Goal: Information Seeking & Learning: Learn about a topic

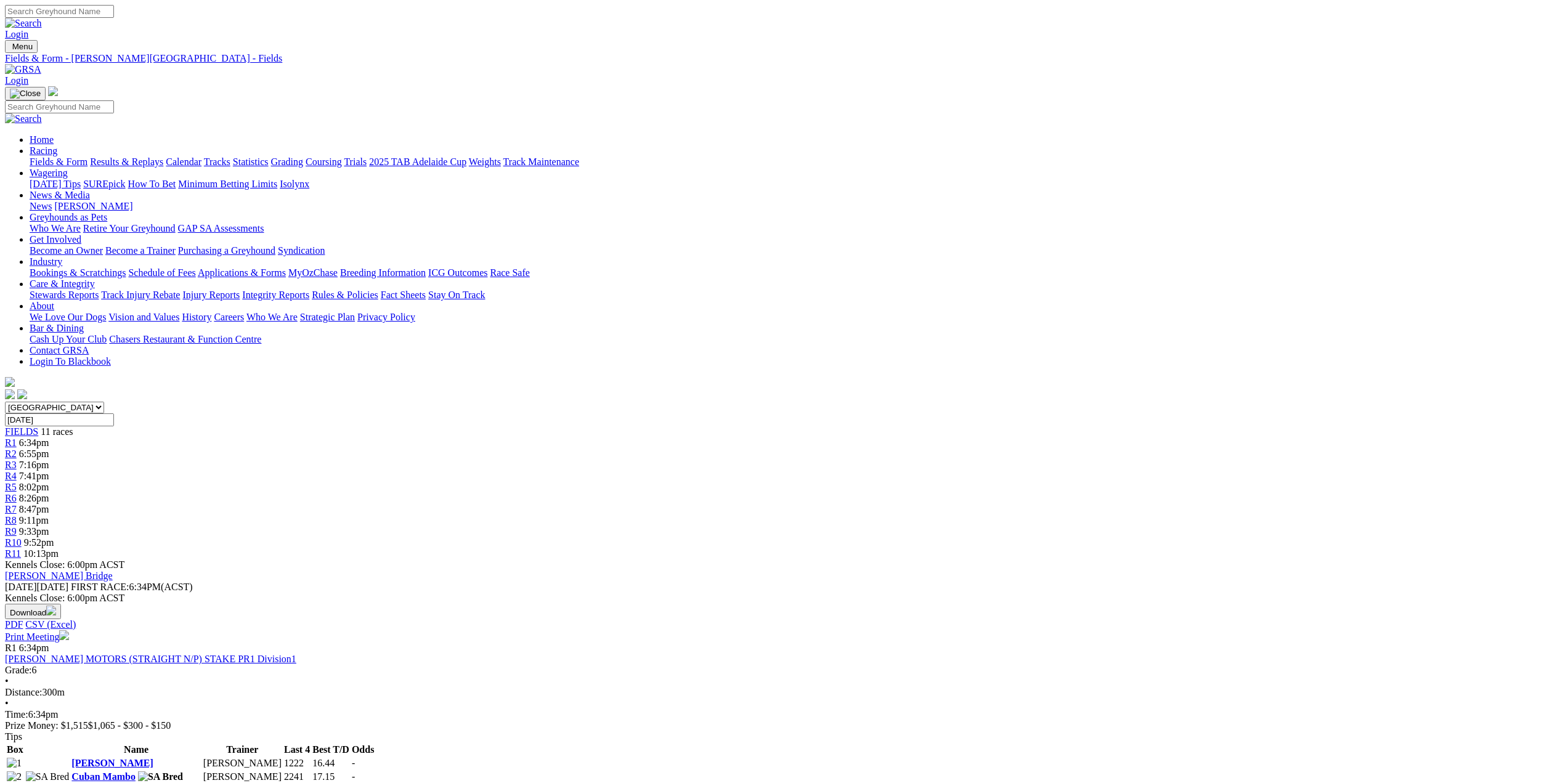
click at [38, 426] on span "FIELDS" at bounding box center [21, 431] width 34 height 10
click at [16, 437] on link "R1" at bounding box center [10, 442] width 12 height 10
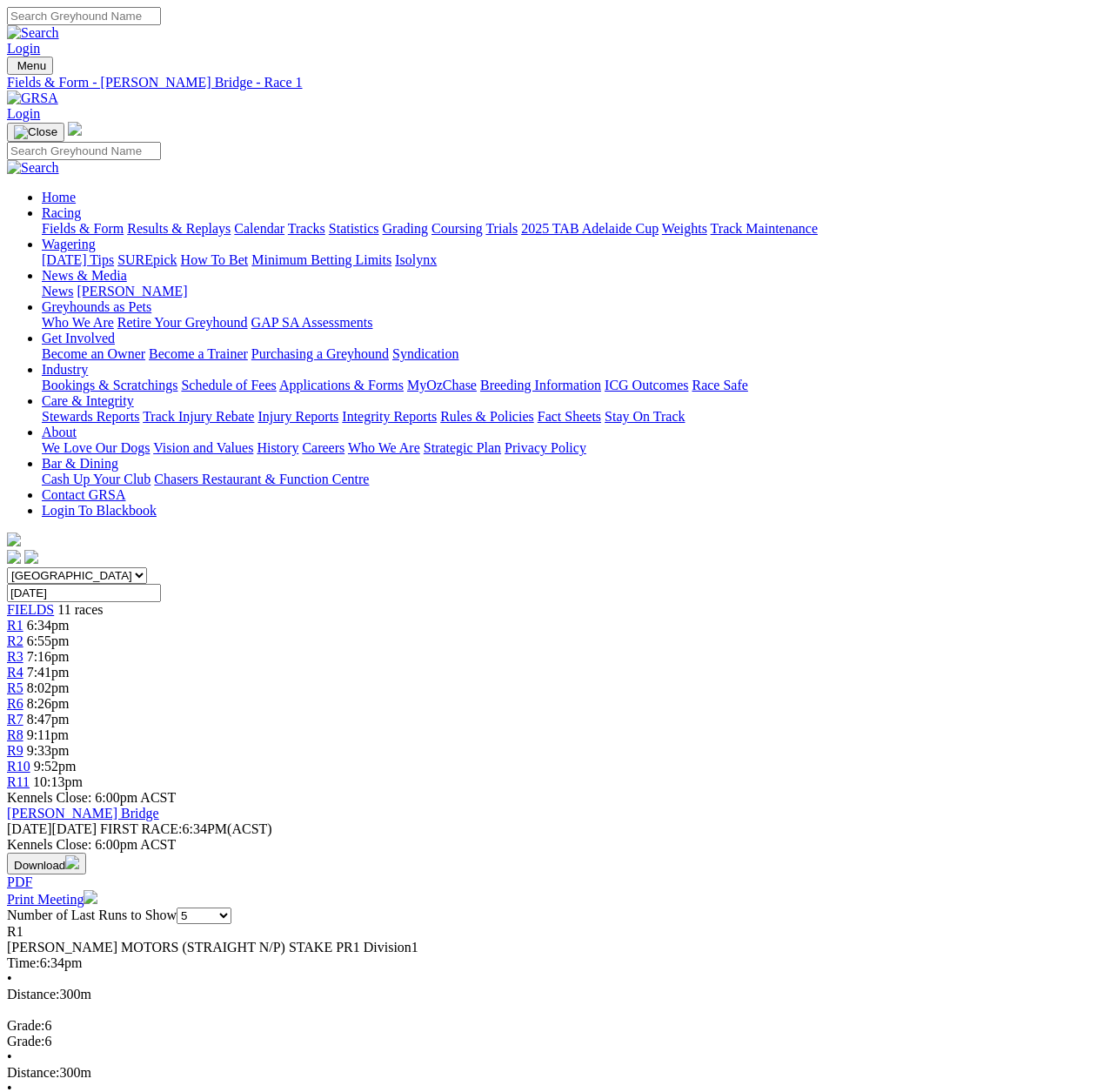
click at [23, 634] on span "R2" at bounding box center [14, 641] width 16 height 14
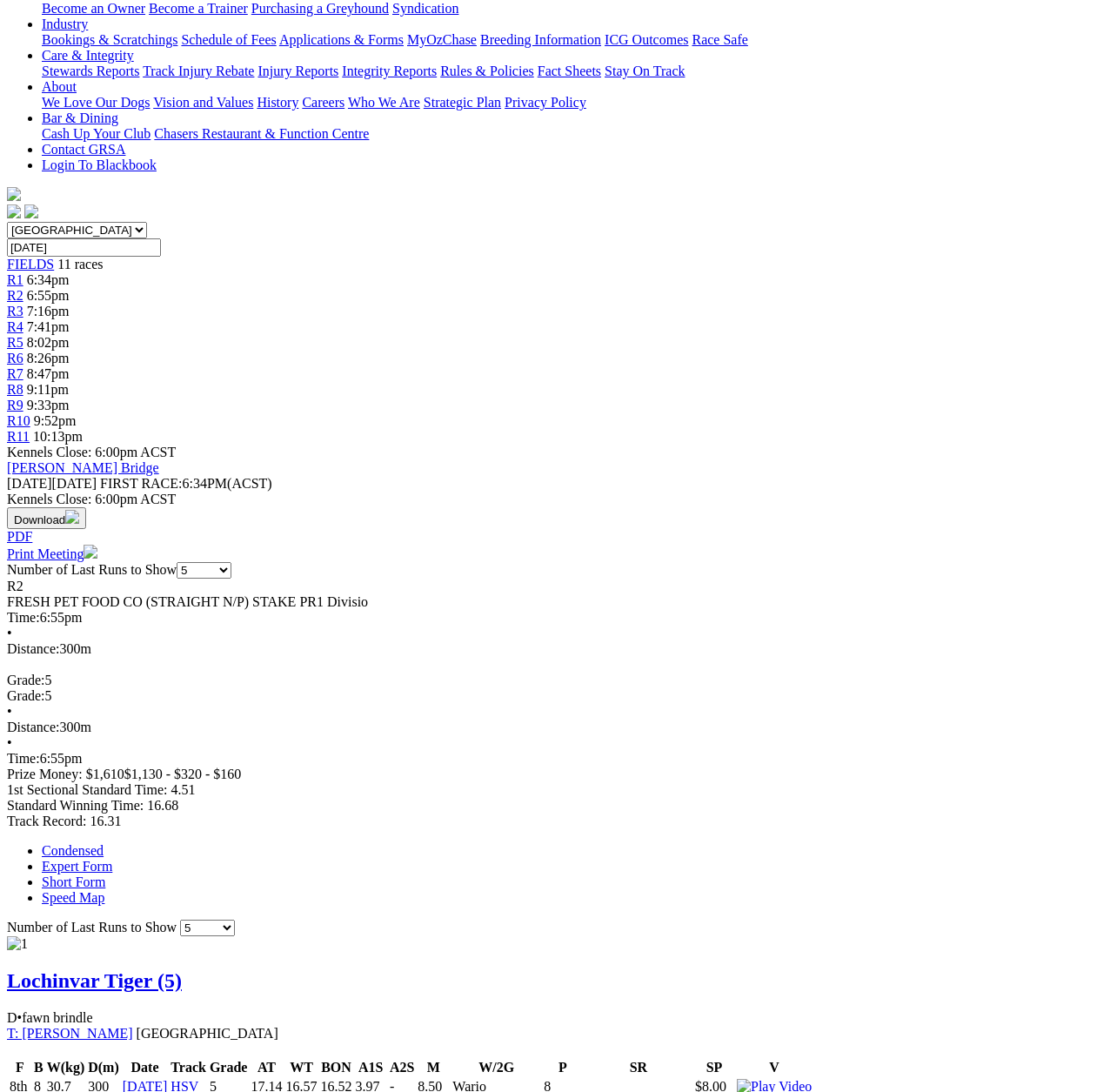
scroll to position [87, 0]
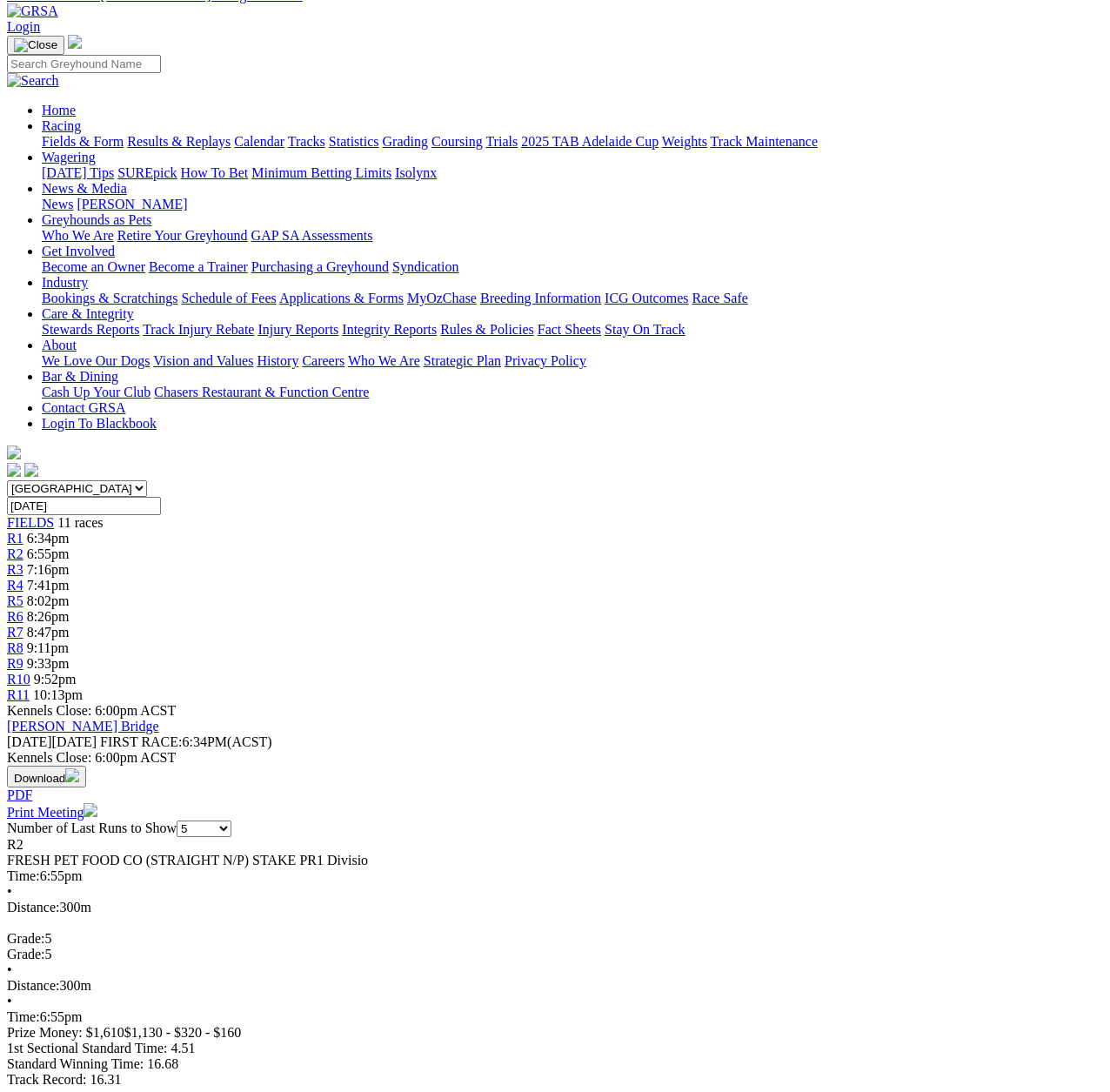
click at [23, 562] on span "R3" at bounding box center [14, 569] width 16 height 14
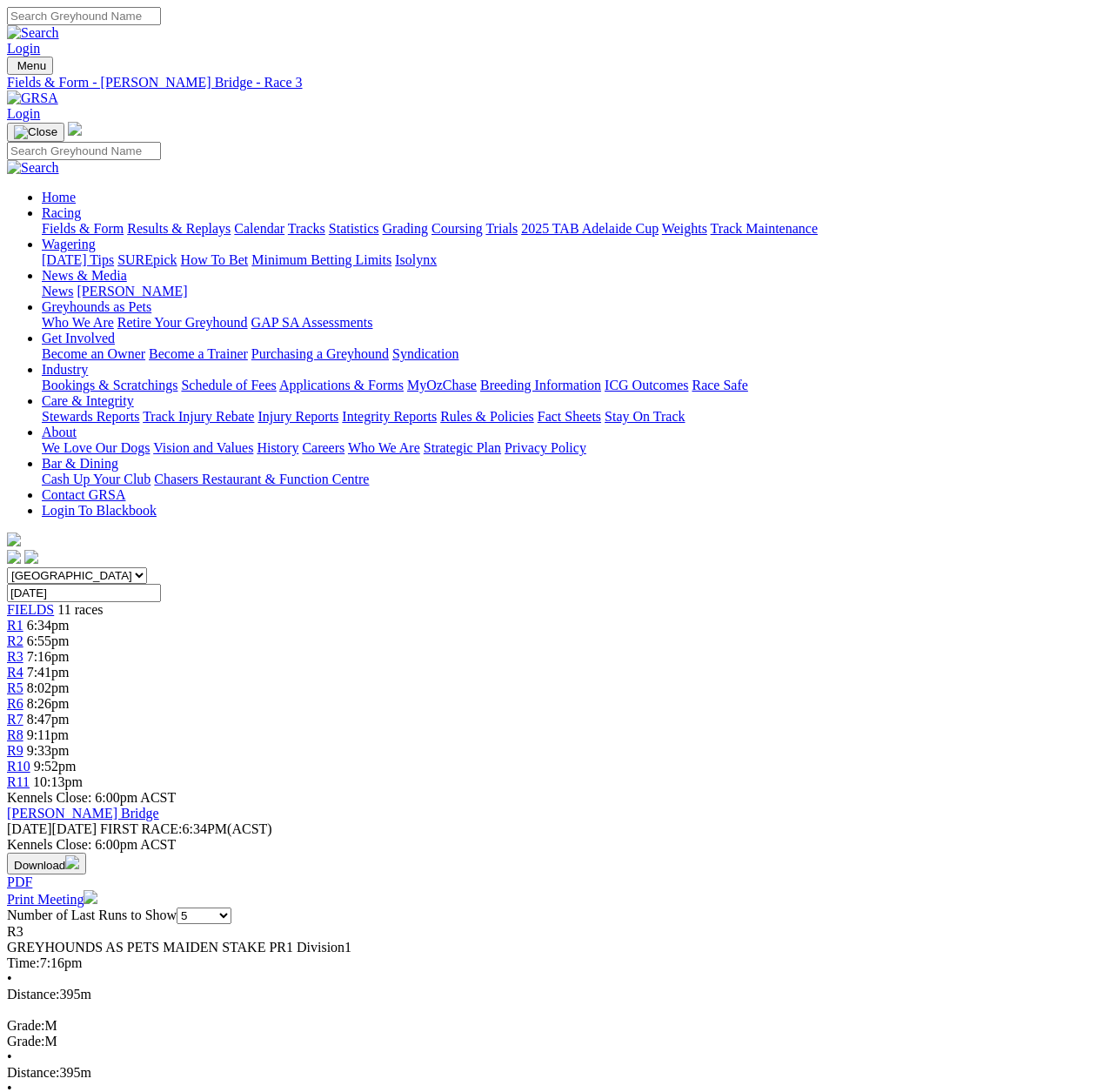
click at [23, 665] on span "R4" at bounding box center [14, 672] width 16 height 14
click at [23, 680] on span "R5" at bounding box center [14, 687] width 16 height 14
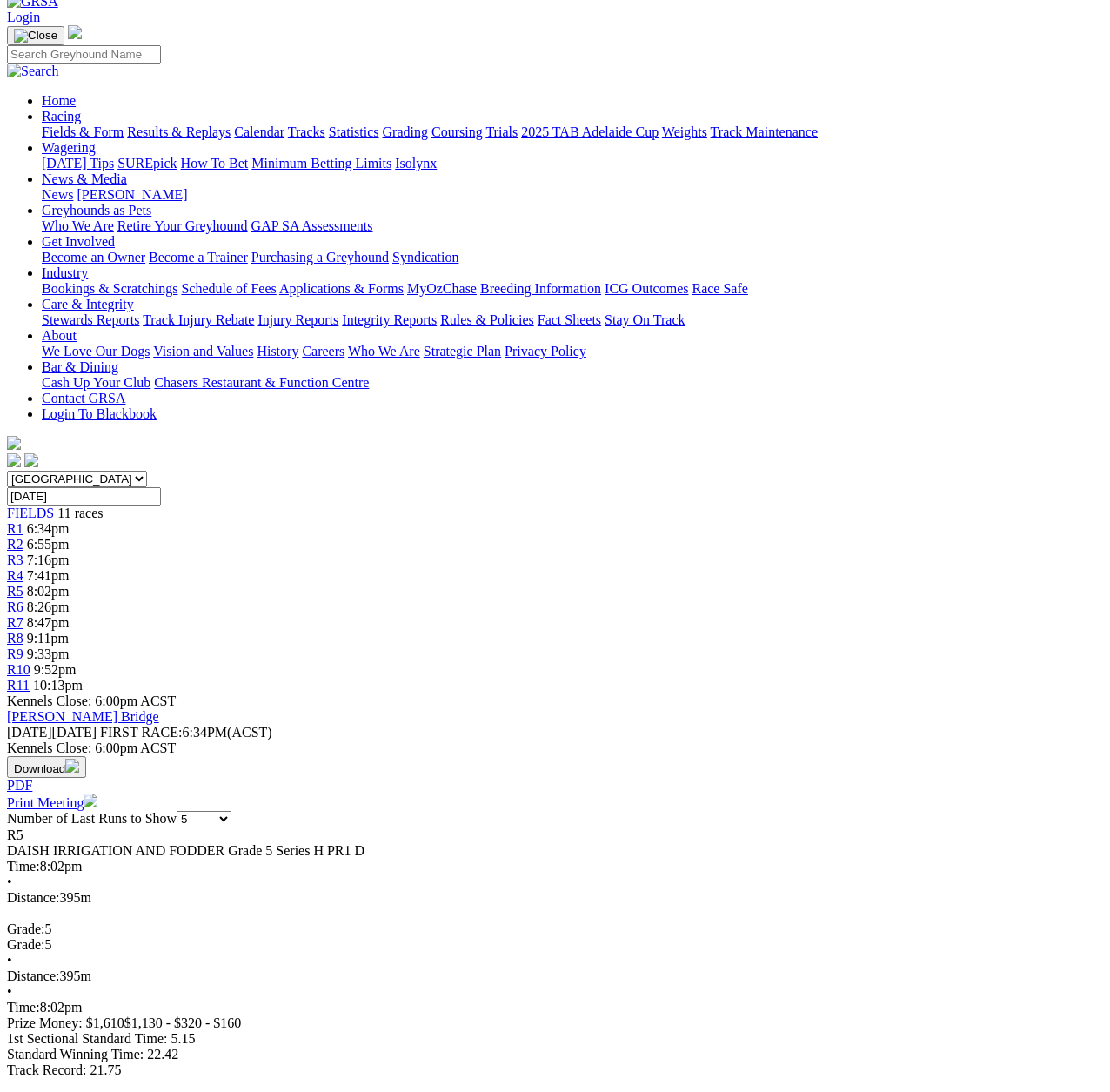
scroll to position [87, 0]
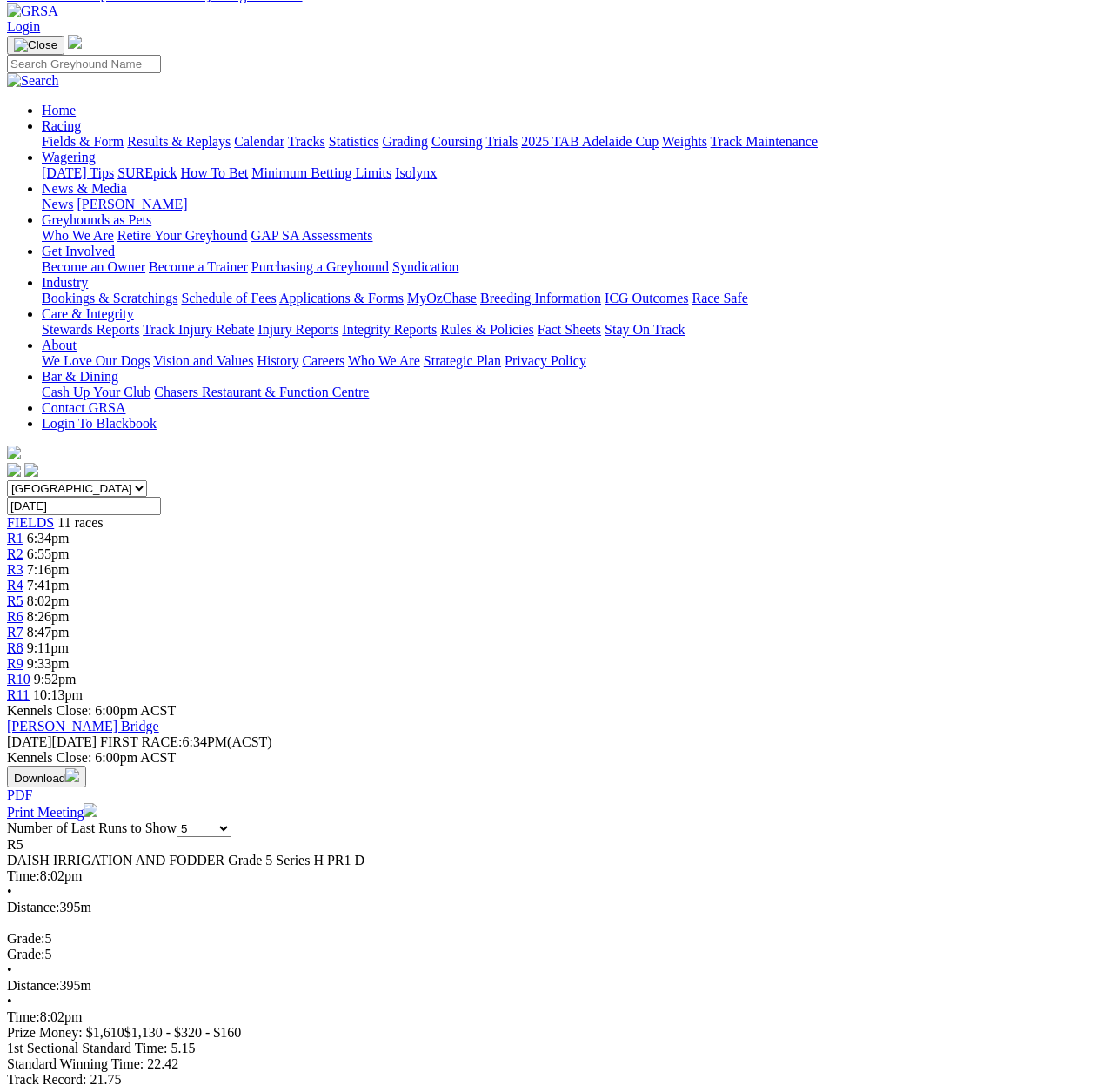
click at [23, 609] on span "R6" at bounding box center [14, 616] width 16 height 14
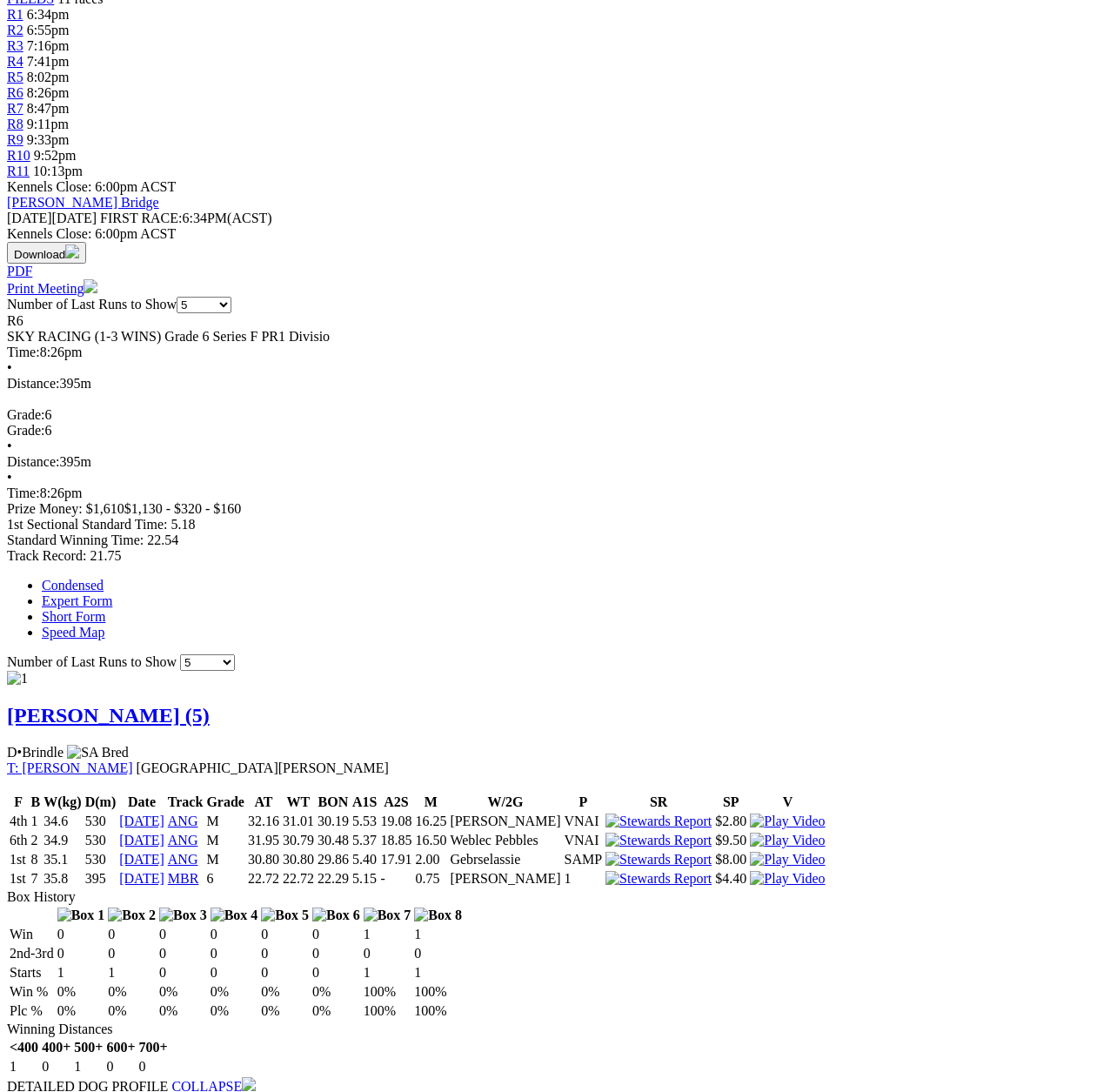
scroll to position [609, 0]
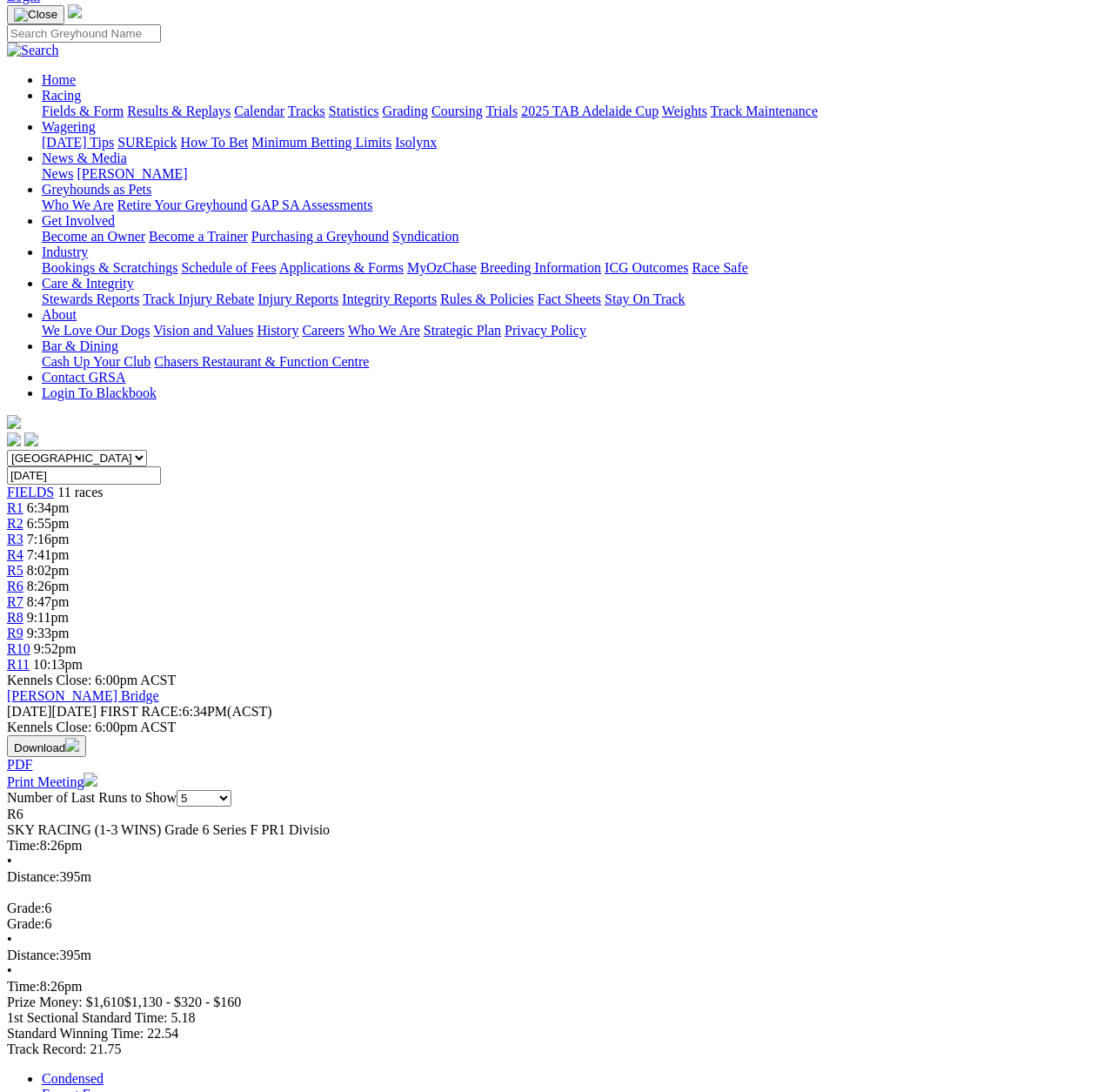
scroll to position [87, 0]
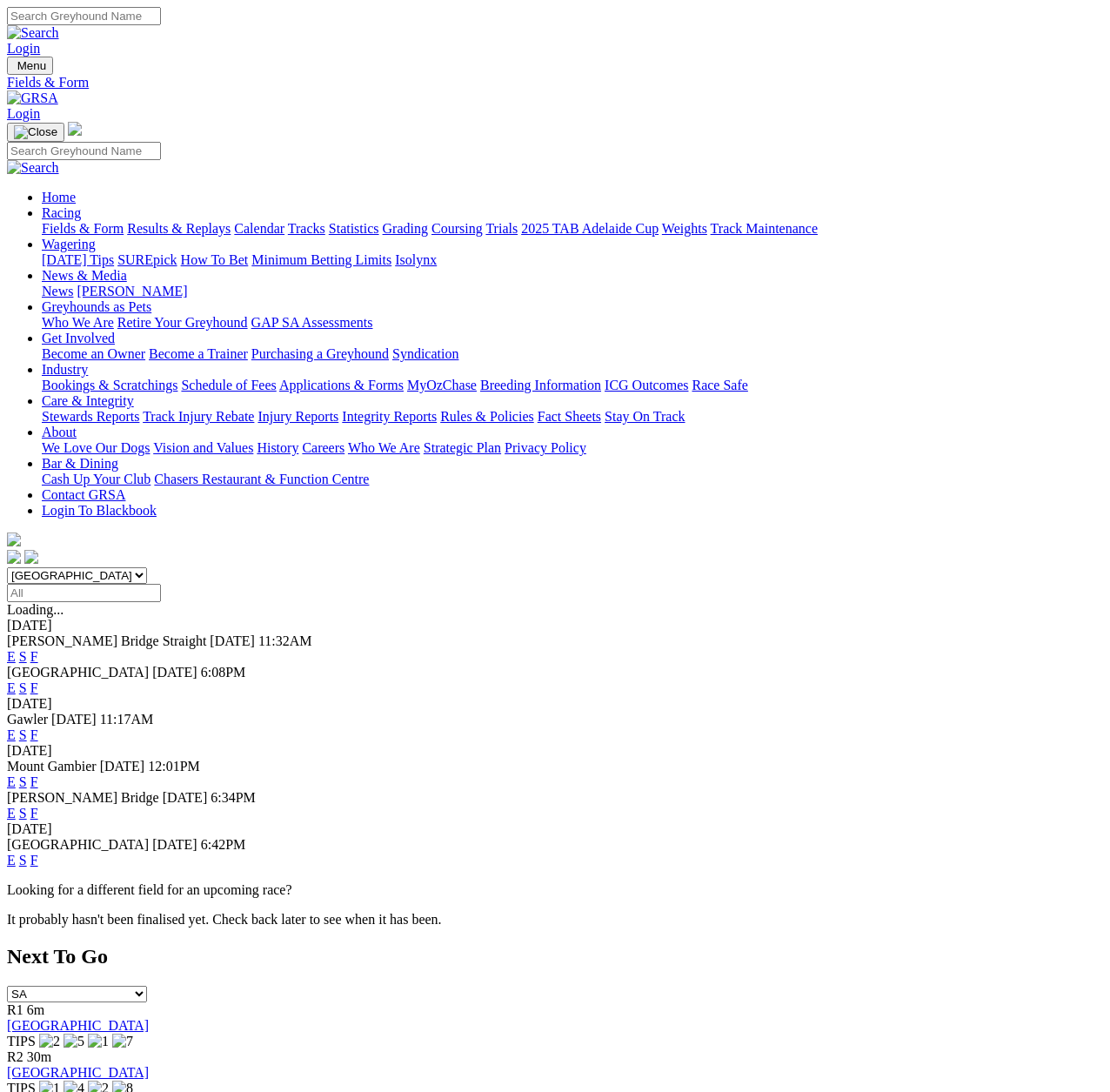
click at [15, 806] on link "E" at bounding box center [11, 813] width 9 height 14
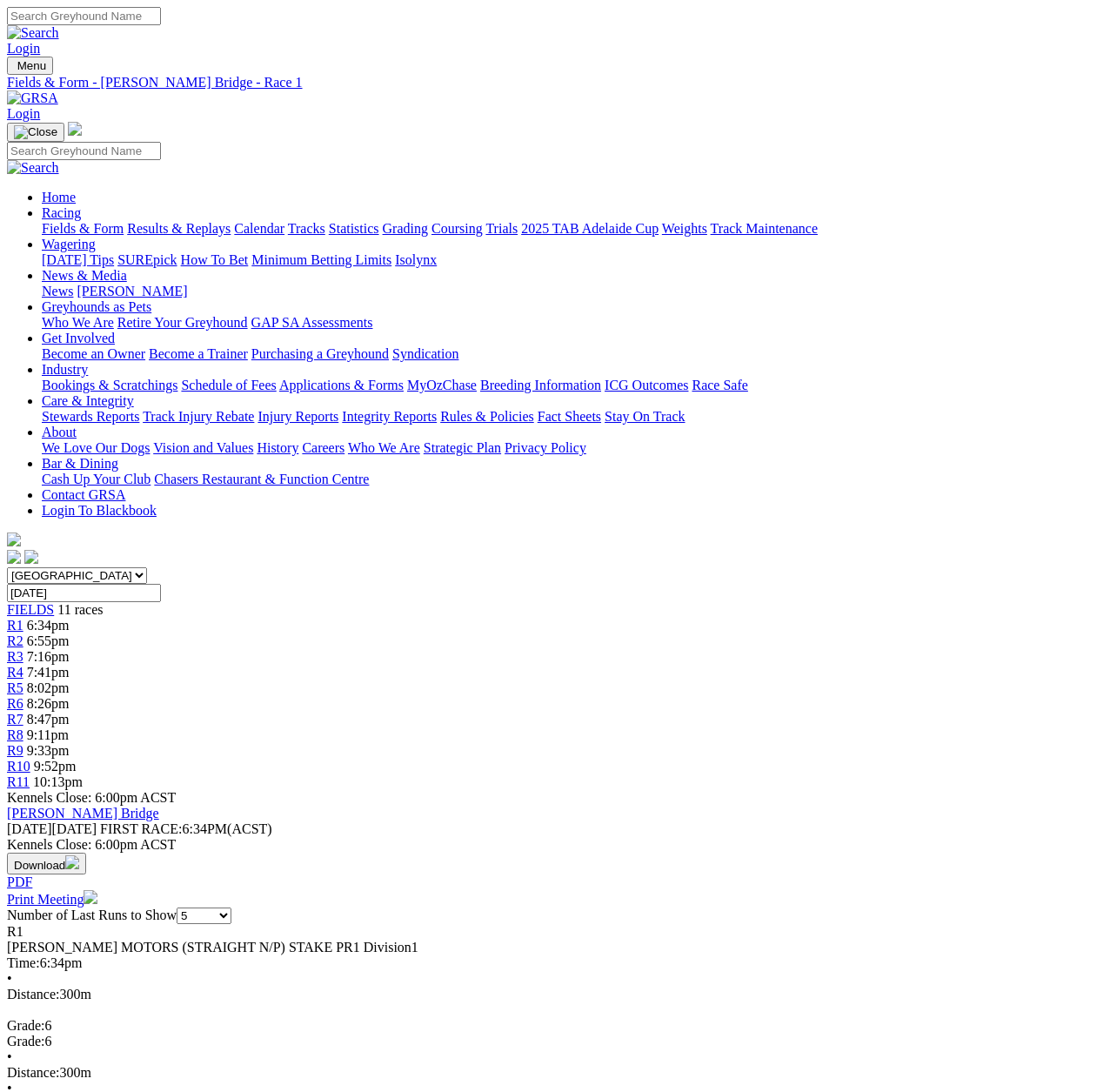
click at [23, 712] on span "R7" at bounding box center [14, 719] width 16 height 14
click at [23, 728] on span "R8" at bounding box center [14, 734] width 16 height 14
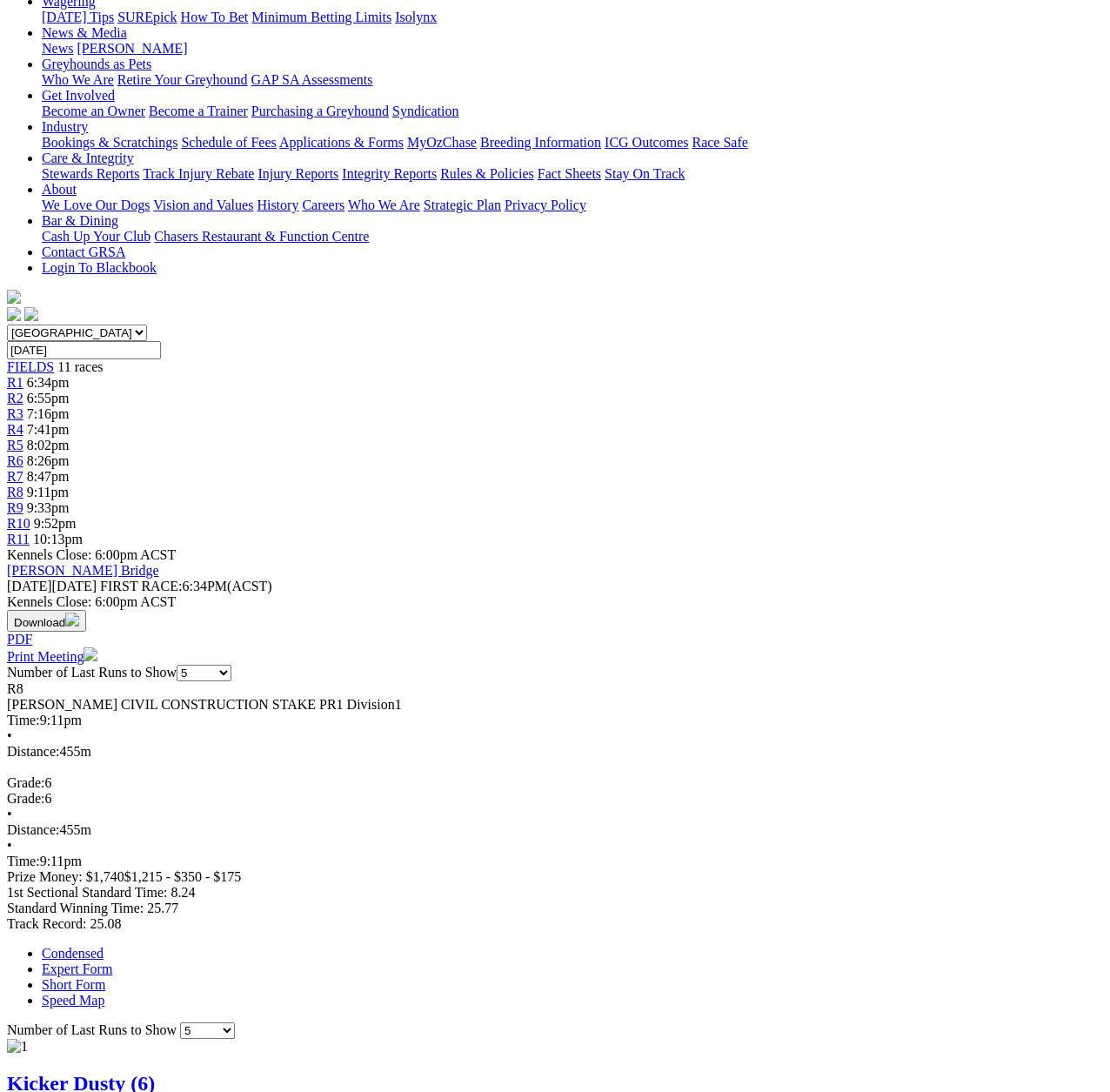
scroll to position [87, 0]
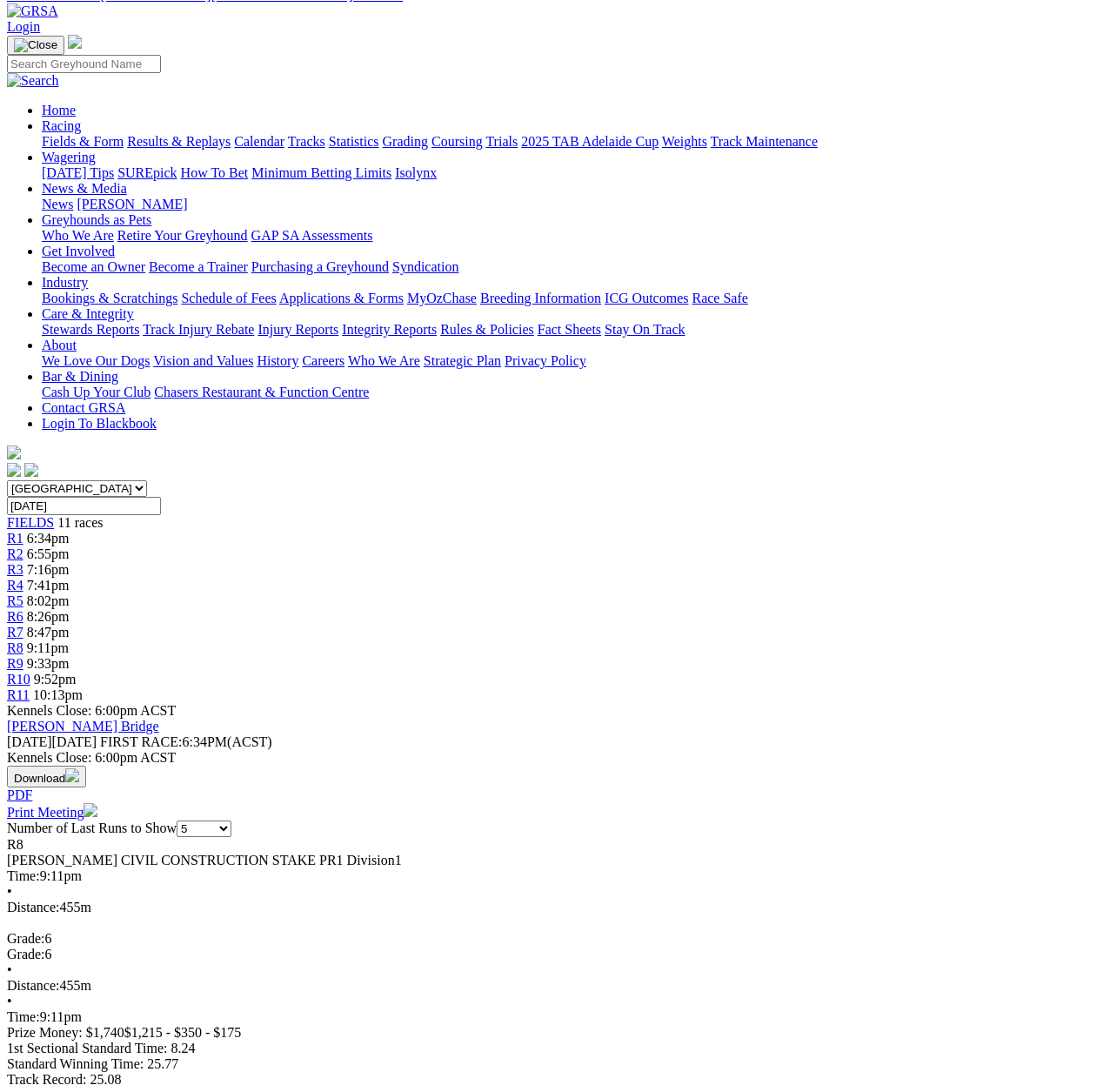
click at [23, 656] on span "R9" at bounding box center [14, 663] width 16 height 14
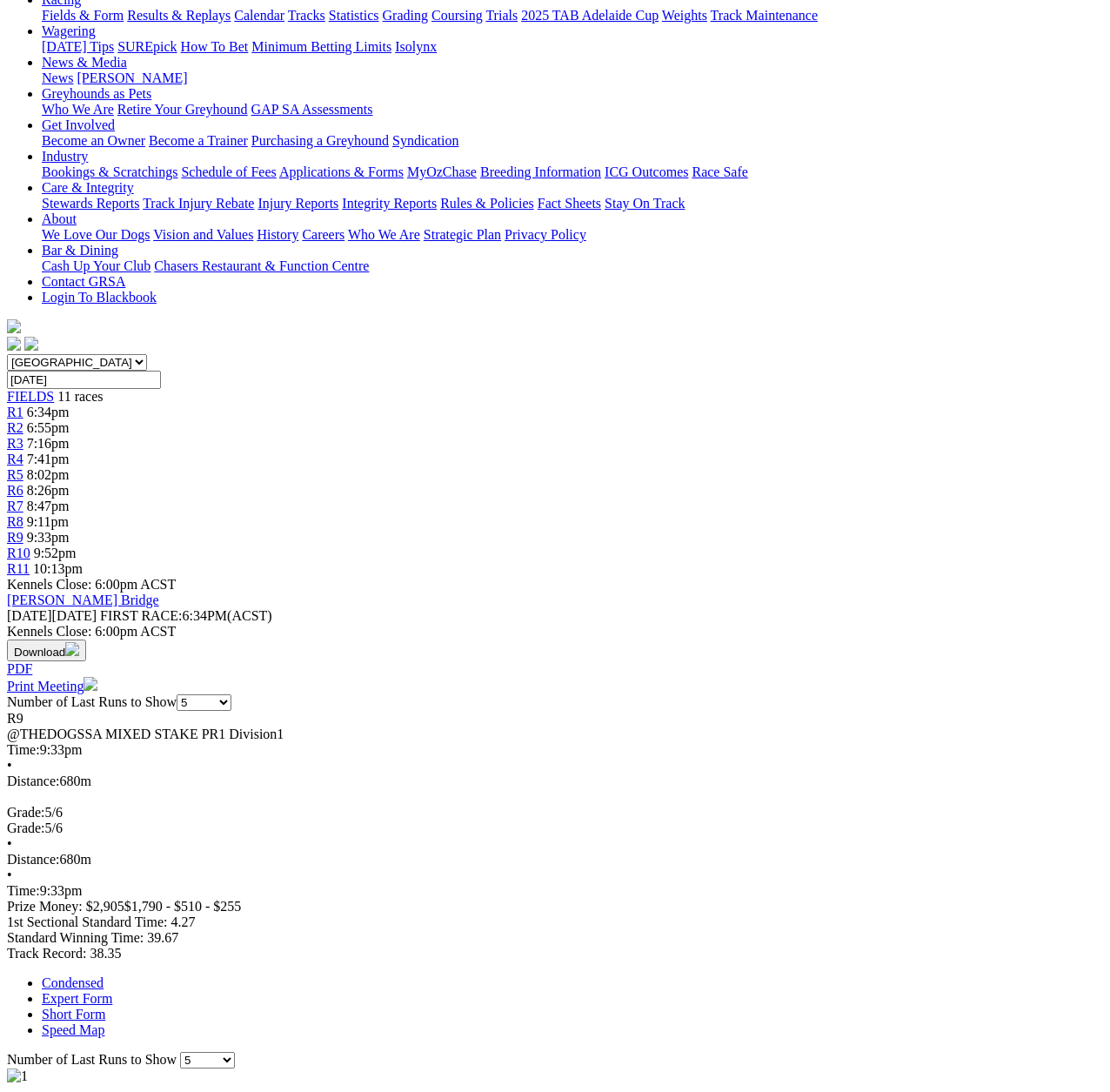
scroll to position [174, 0]
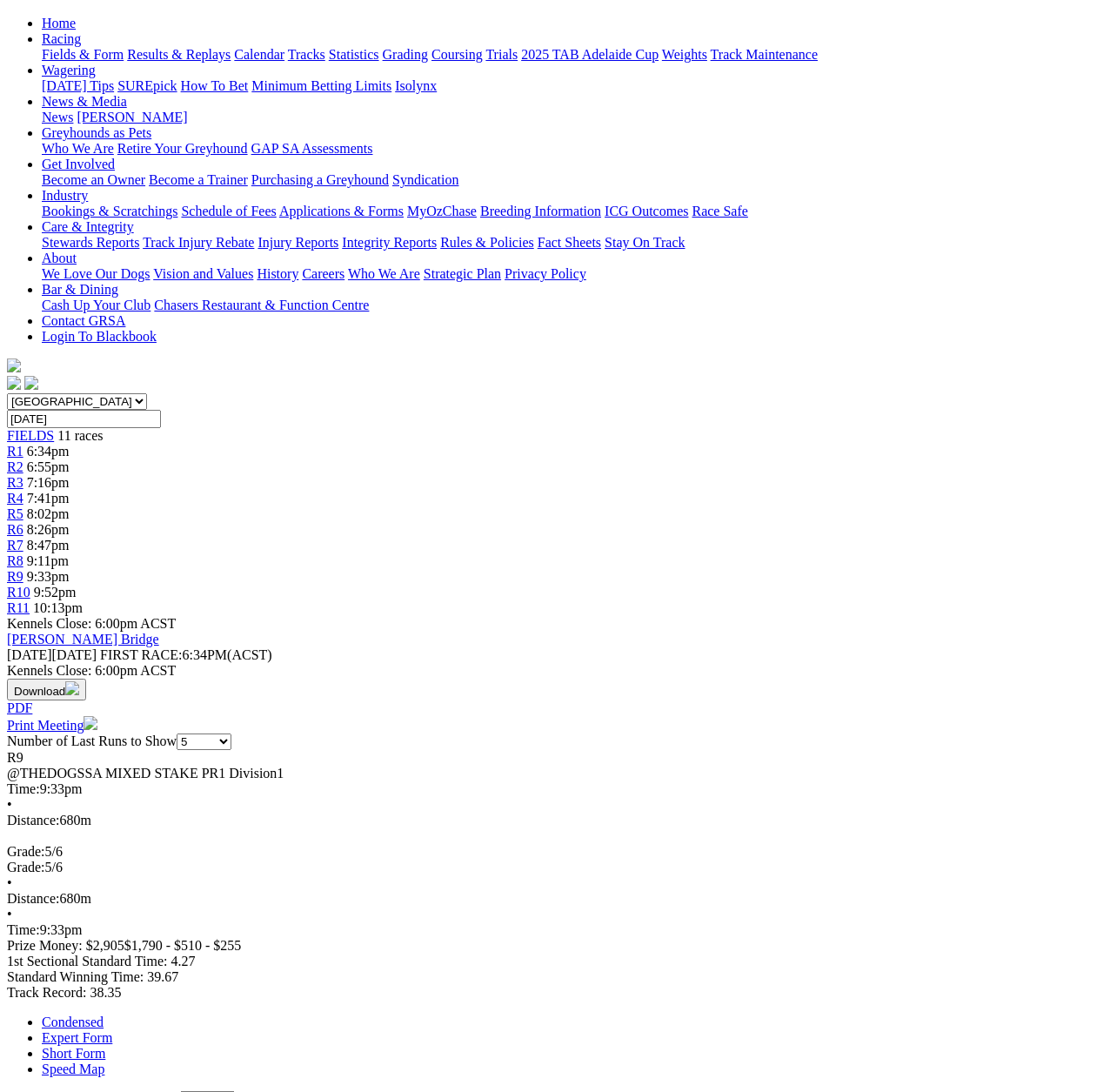
click at [31, 585] on span "R10" at bounding box center [18, 591] width 23 height 14
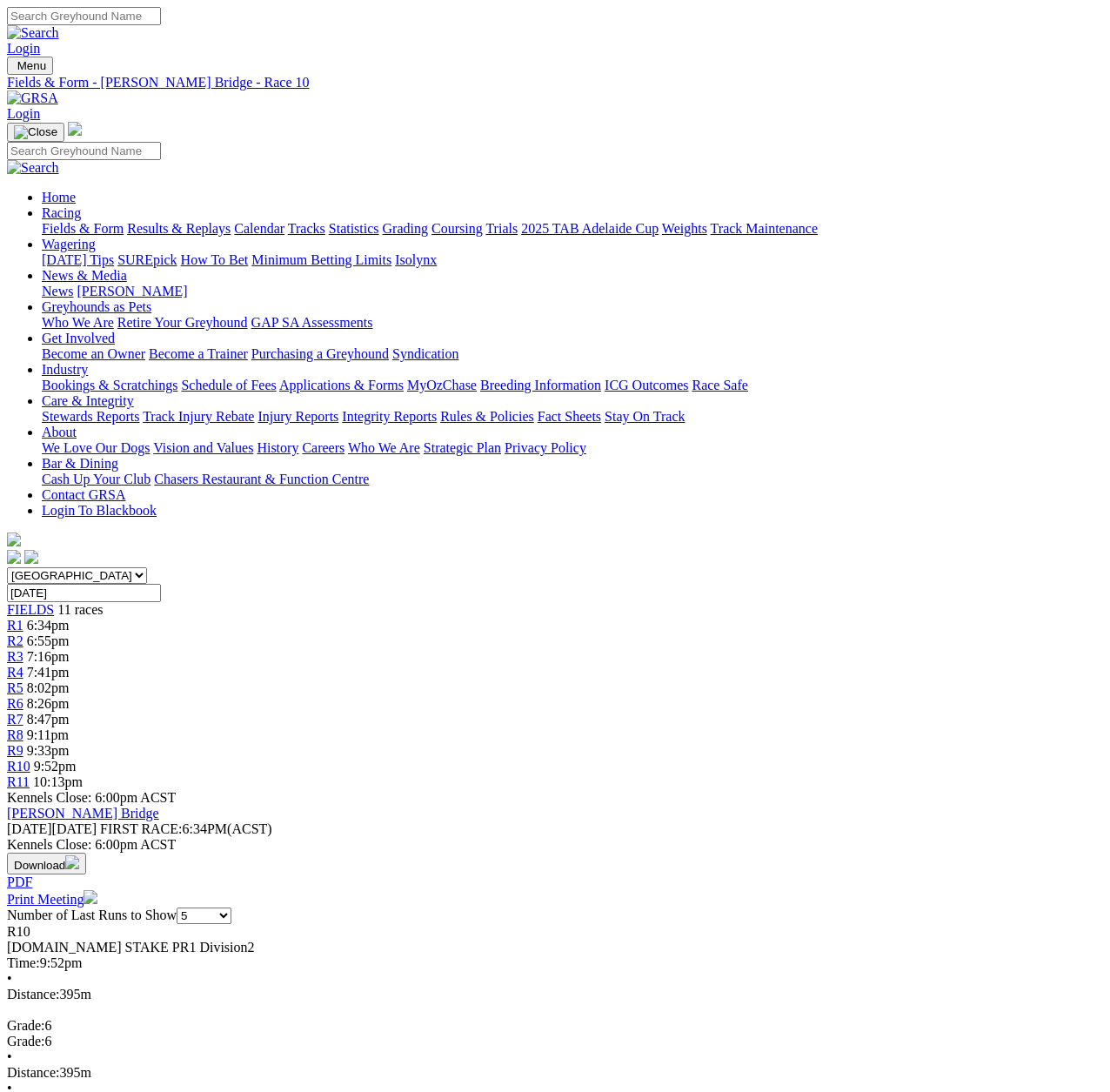
click at [30, 775] on span "R11" at bounding box center [17, 782] width 22 height 14
click at [23, 618] on span "R1" at bounding box center [14, 624] width 16 height 14
click at [23, 649] on span "R3" at bounding box center [14, 656] width 16 height 14
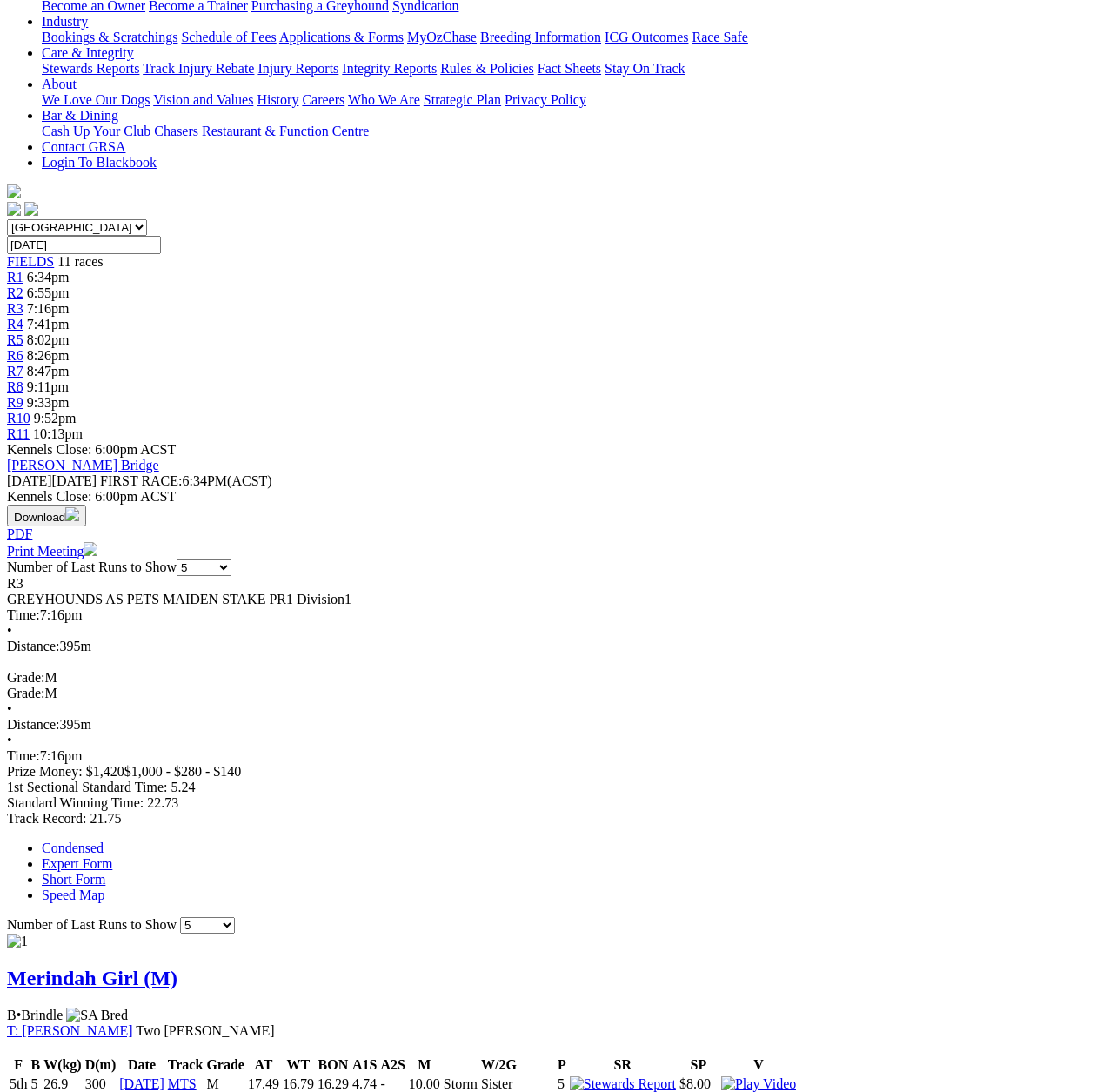
scroll to position [87, 0]
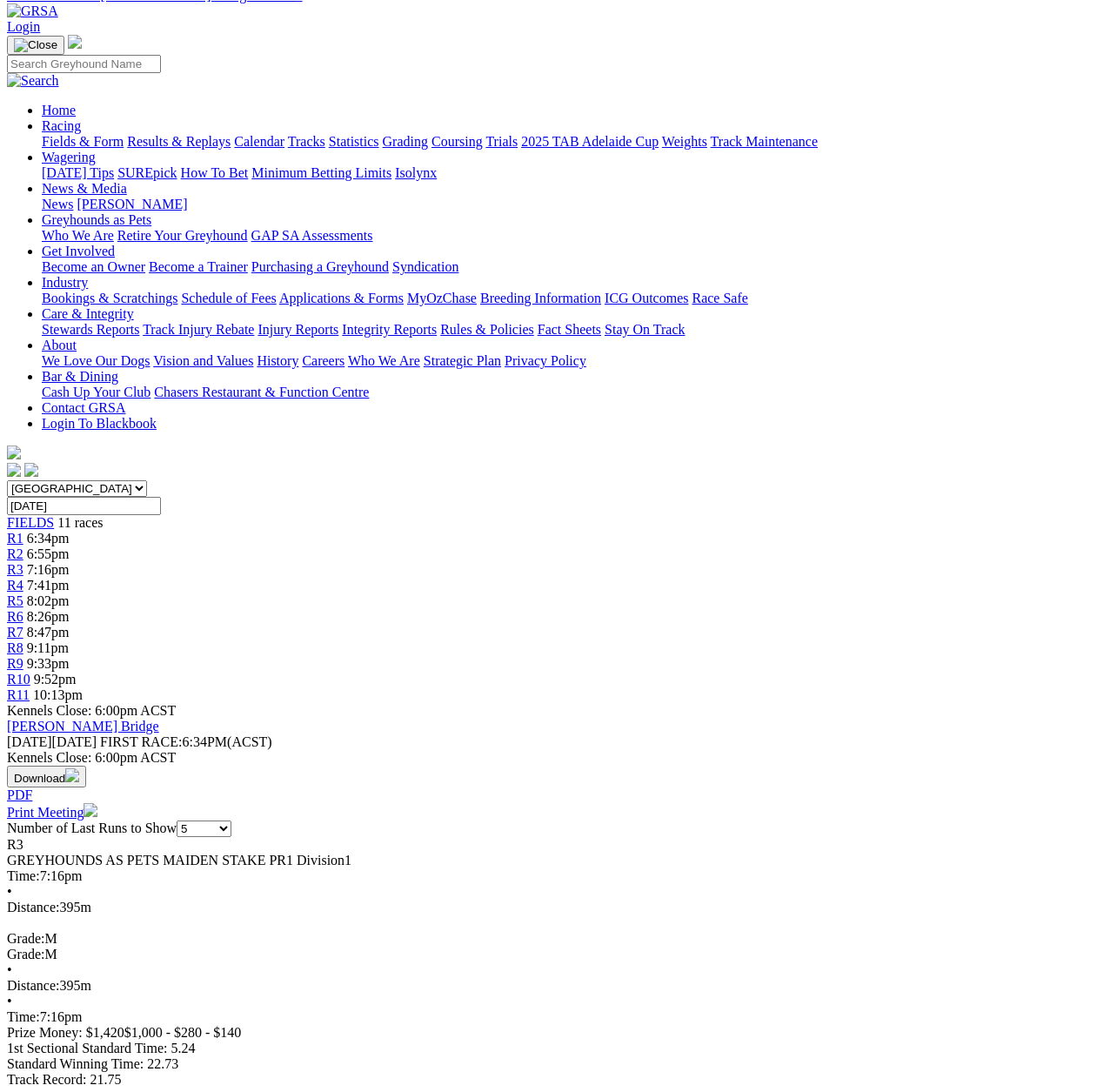
click at [23, 593] on span "R5" at bounding box center [14, 600] width 16 height 14
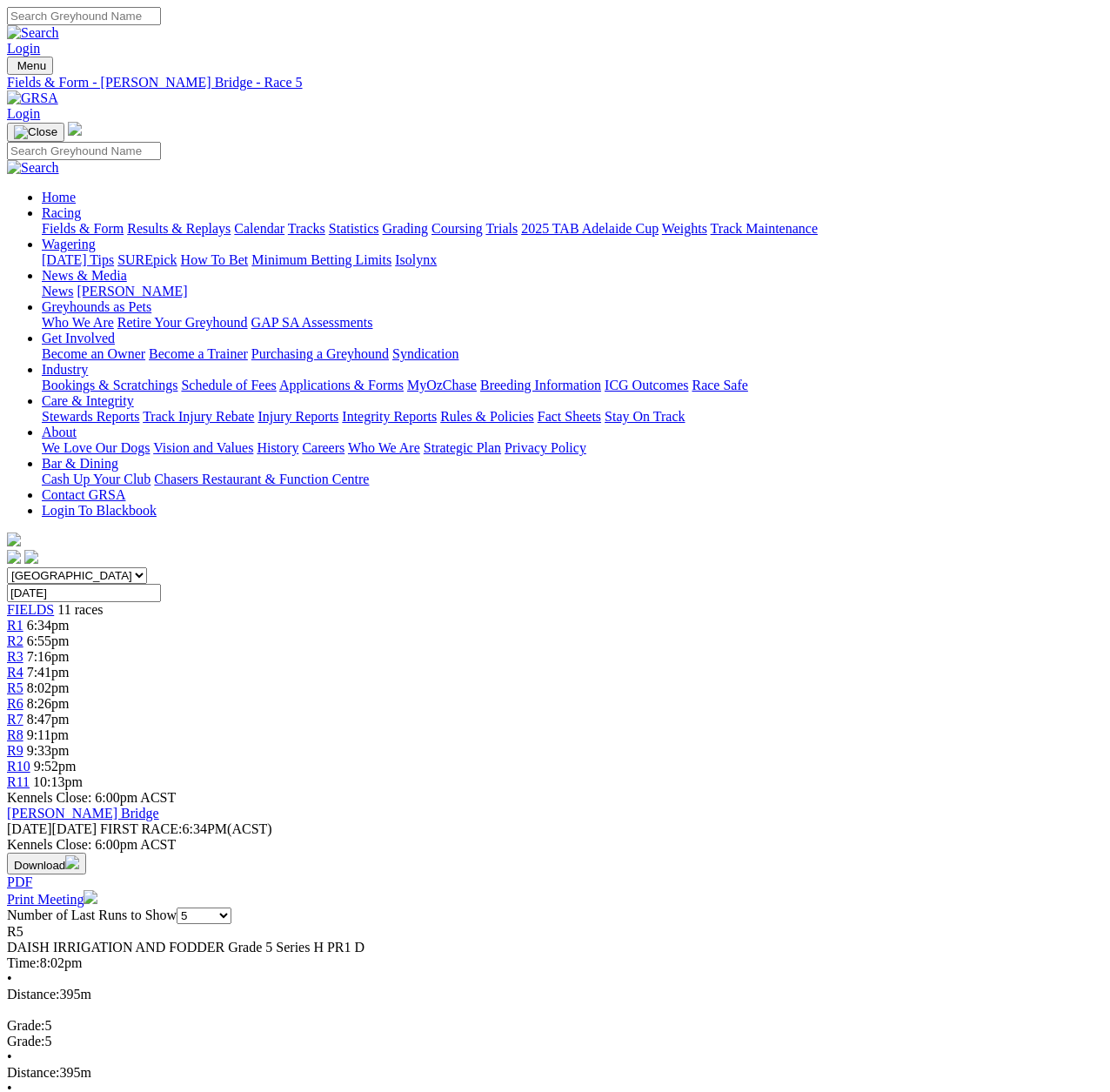
click at [23, 743] on span "R9" at bounding box center [14, 750] width 16 height 14
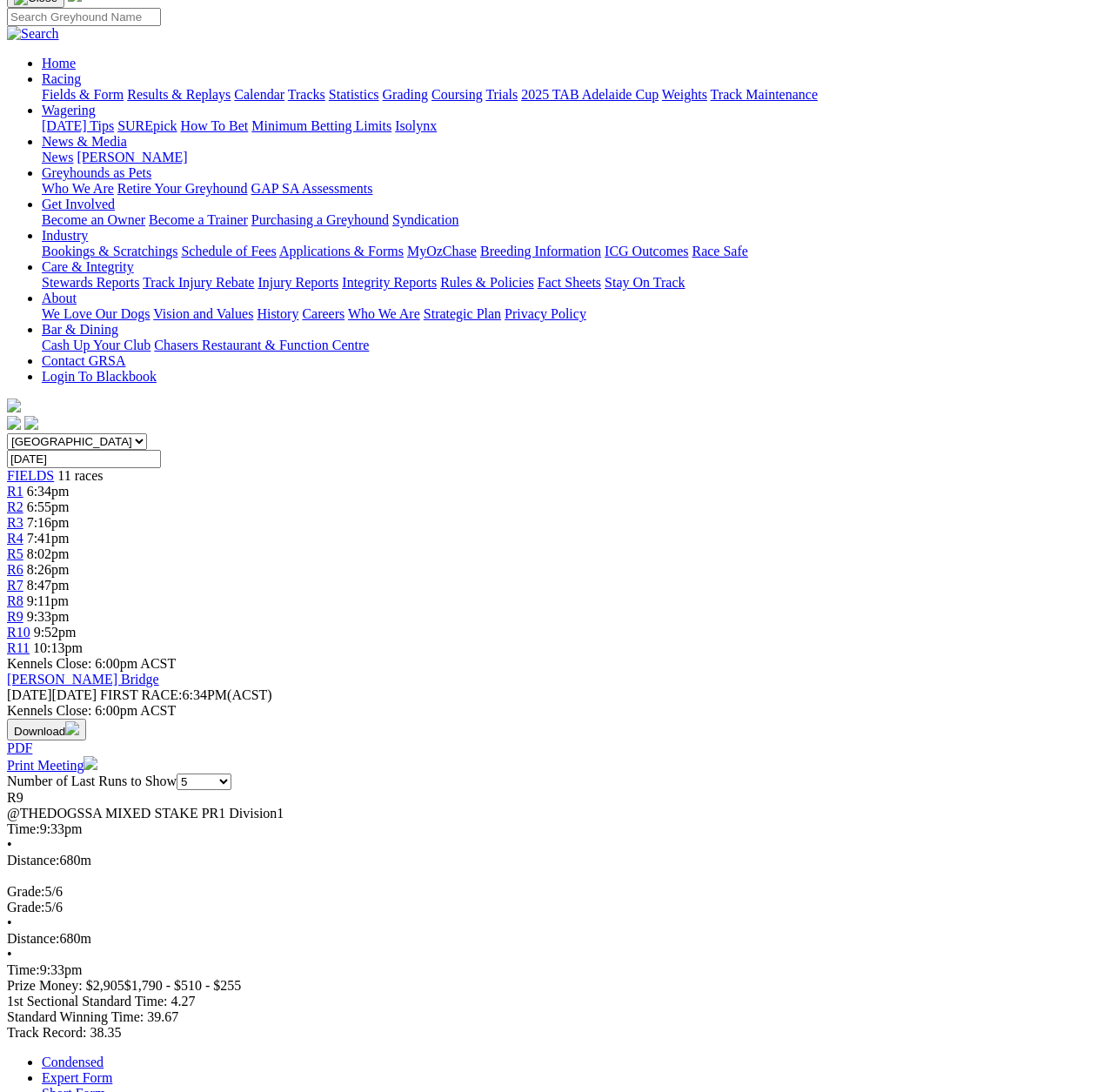
scroll to position [54, 0]
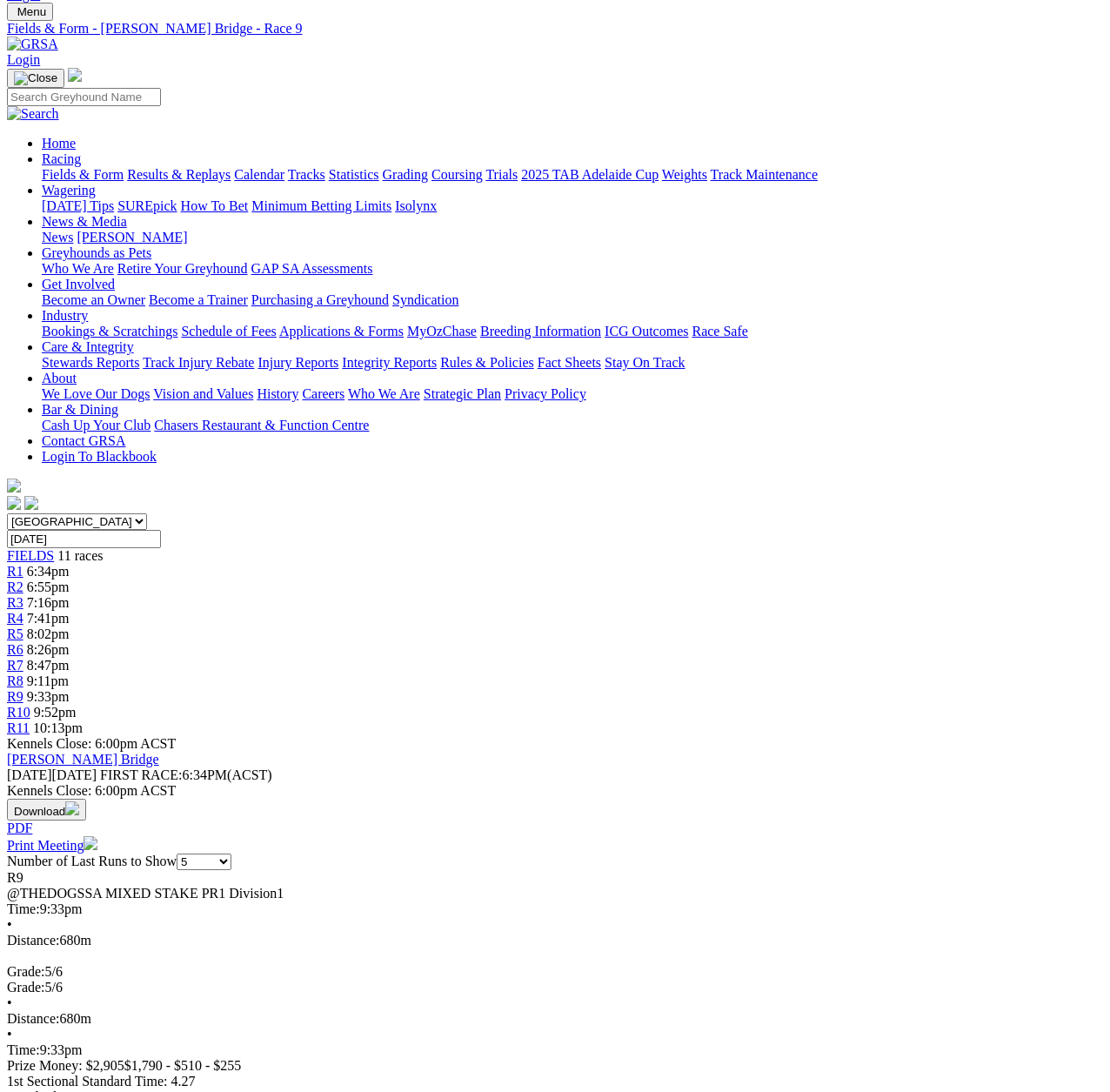
click at [31, 704] on span "R10" at bounding box center [18, 711] width 23 height 14
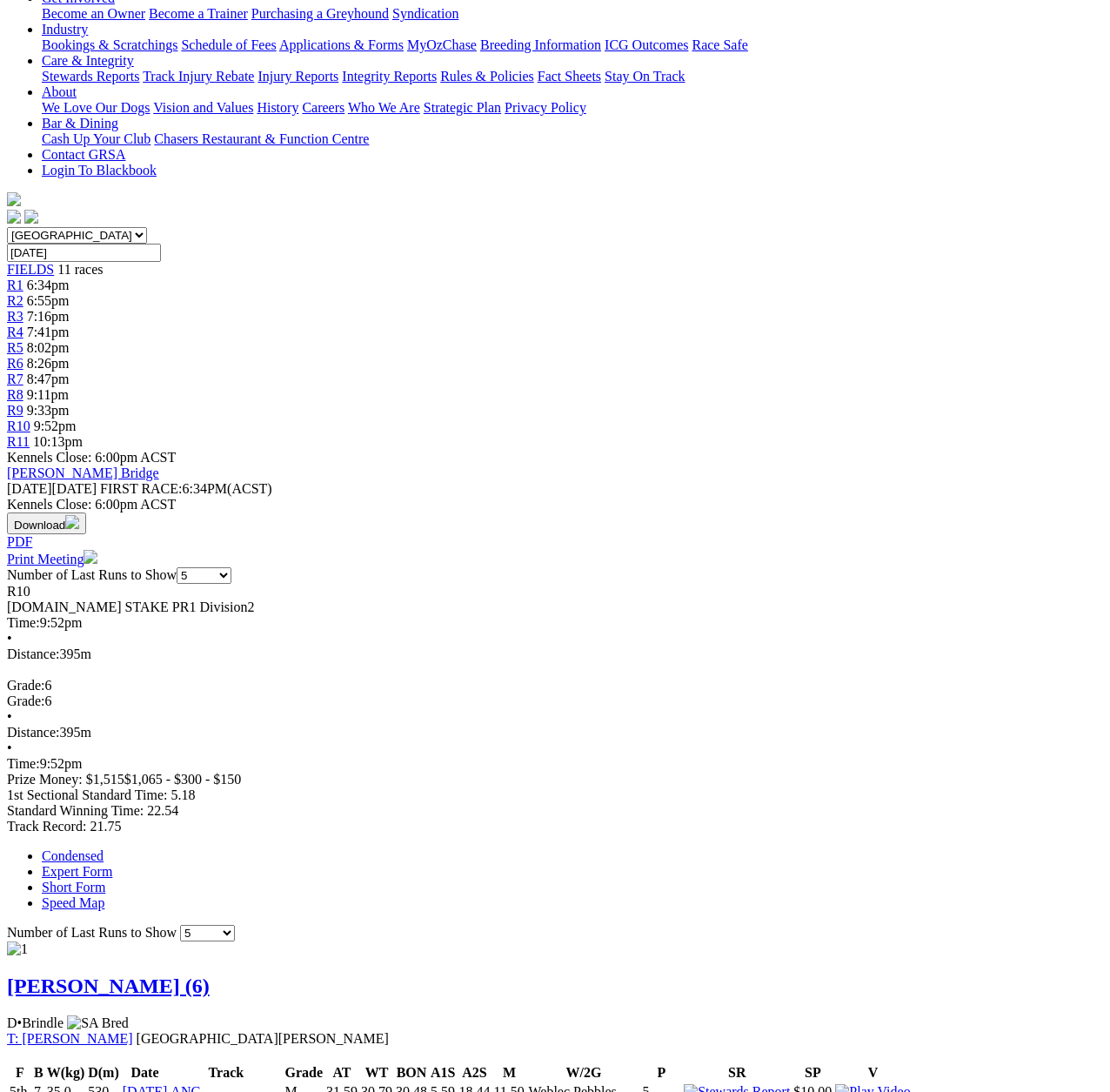
scroll to position [174, 0]
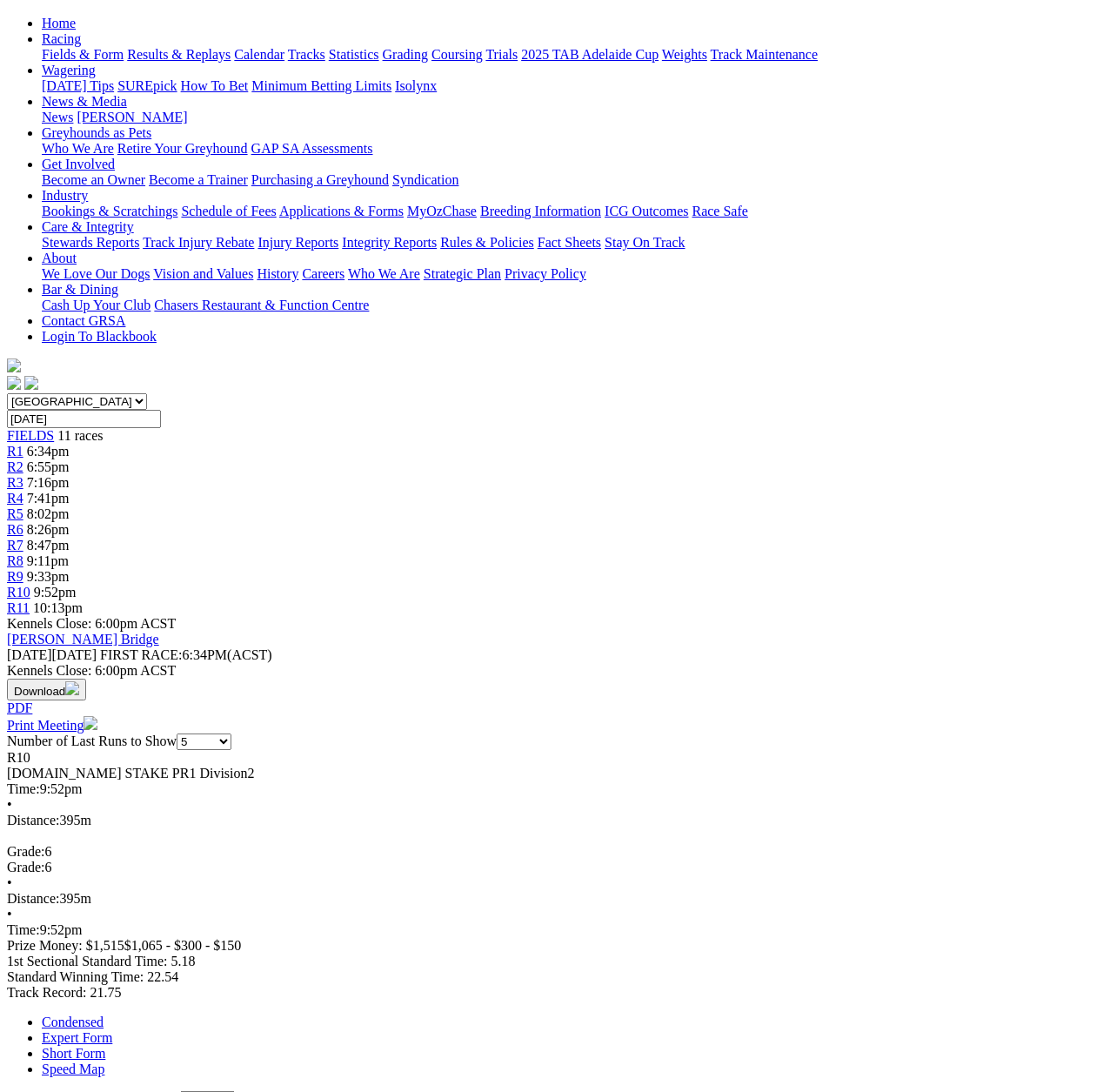
drag, startPoint x: 989, startPoint y: 91, endPoint x: 1121, endPoint y: 95, distance: 132.1
click at [30, 600] on link "R11" at bounding box center [17, 607] width 22 height 14
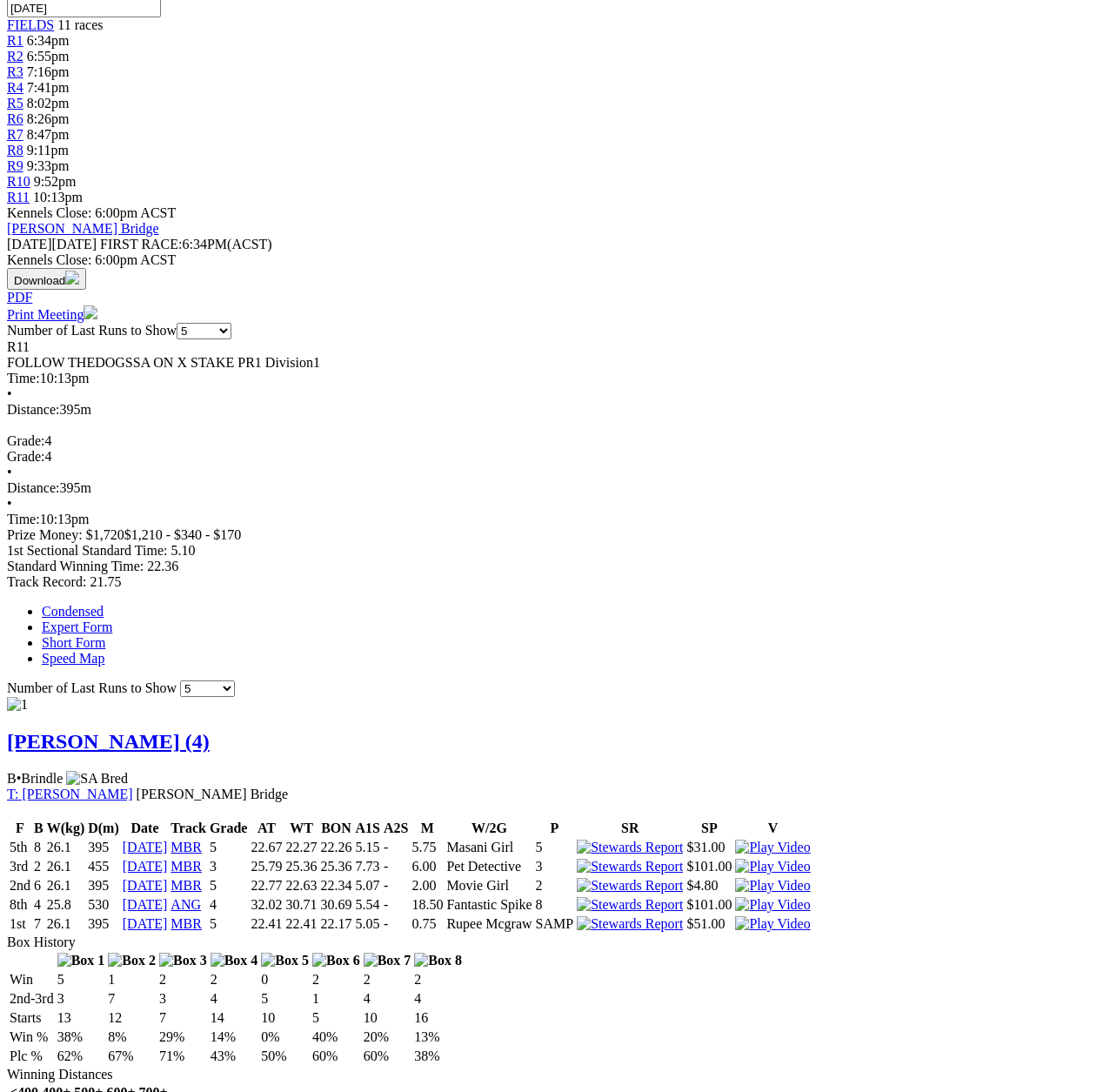
scroll to position [609, 0]
